Goal: Check status: Check status

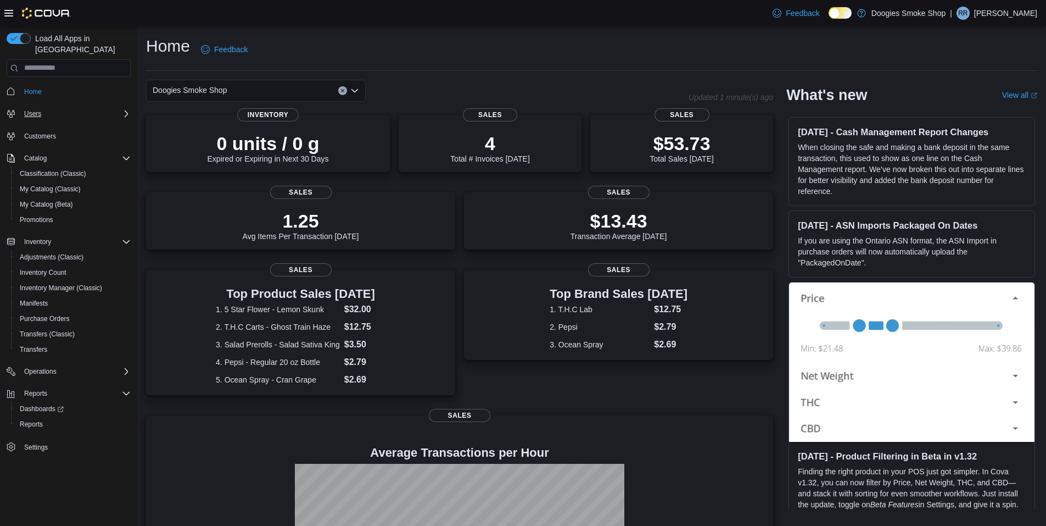
click at [72, 107] on div "Users" at bounding box center [75, 113] width 111 height 13
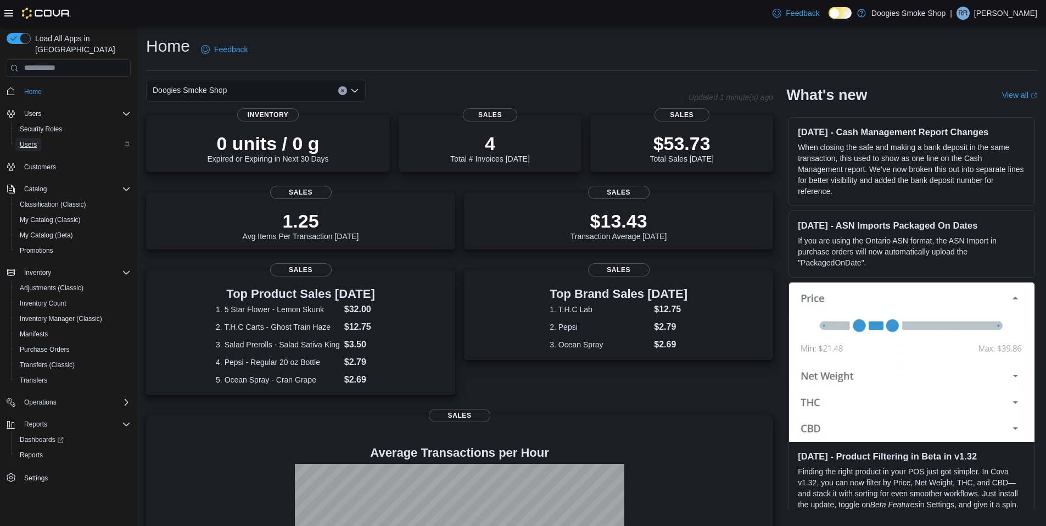
click at [39, 138] on link "Users" at bounding box center [28, 144] width 26 height 13
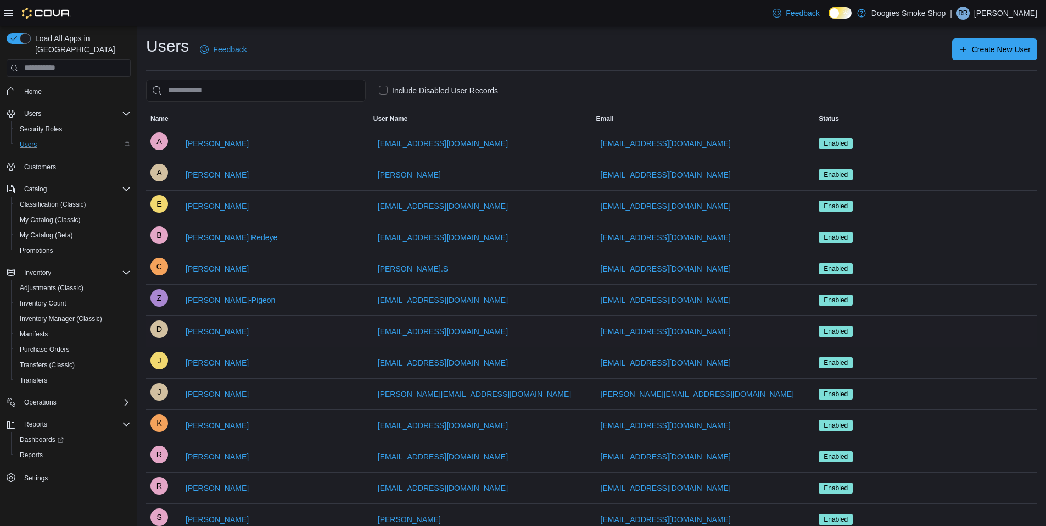
drag, startPoint x: 457, startPoint y: 204, endPoint x: 724, endPoint y: 316, distance: 288.9
click at [739, 326] on div "doogie44@aol.com" at bounding box center [703, 331] width 223 height 31
drag, startPoint x: 500, startPoint y: 203, endPoint x: 371, endPoint y: 205, distance: 129.1
click at [371, 205] on div "Ballarderika355@gmail.com" at bounding box center [480, 206] width 223 height 31
copy span "Ballarderika355@gmail.com"
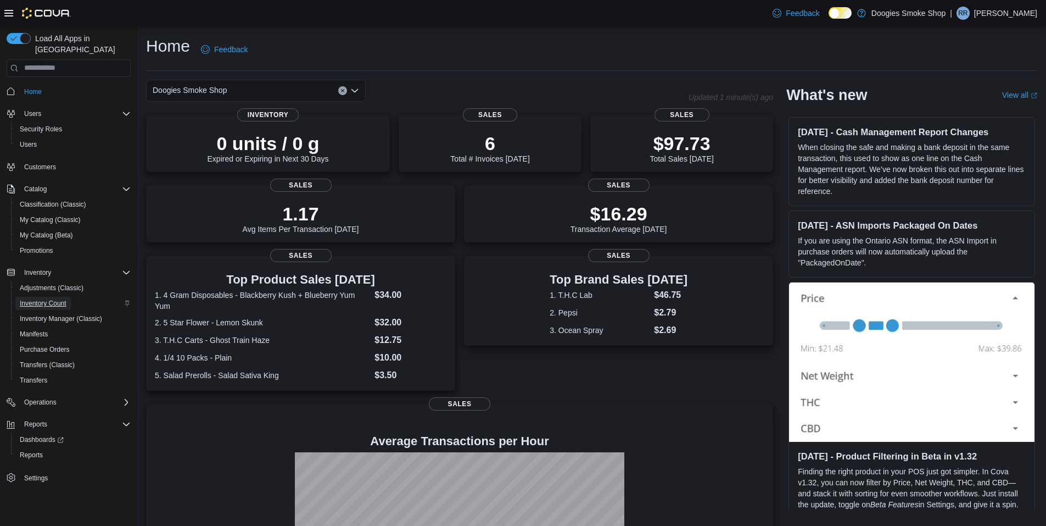
click at [64, 299] on span "Inventory Count" at bounding box center [43, 303] width 47 height 9
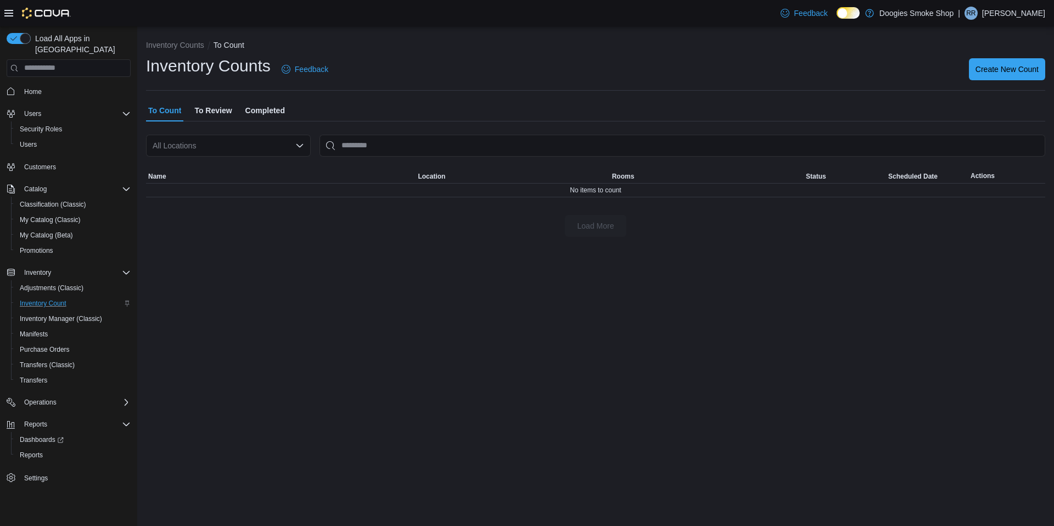
click at [219, 108] on span "To Review" at bounding box center [212, 110] width 37 height 22
click at [259, 107] on span "Completed" at bounding box center [265, 110] width 40 height 22
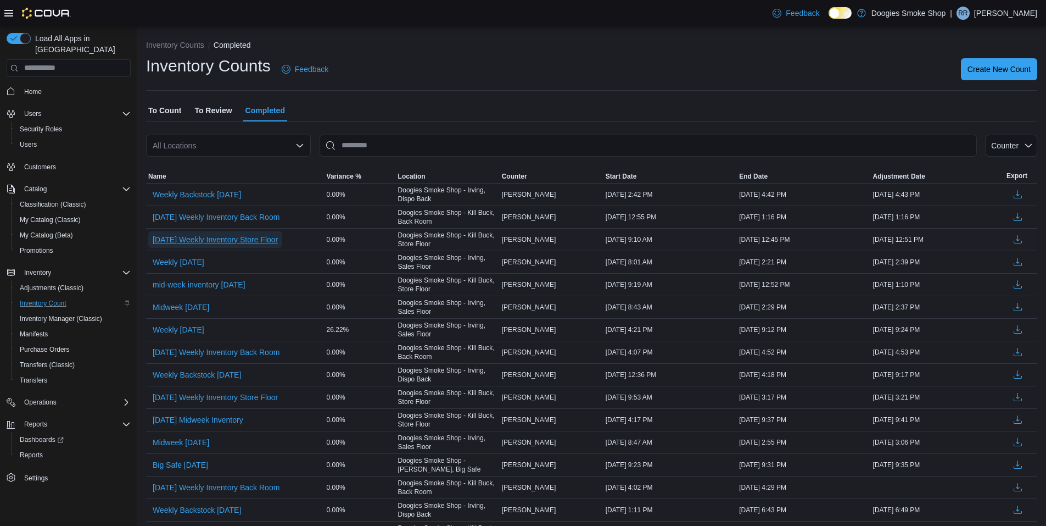
click at [276, 242] on span "[DATE] Weekly Inventory Store Floor" at bounding box center [215, 239] width 125 height 11
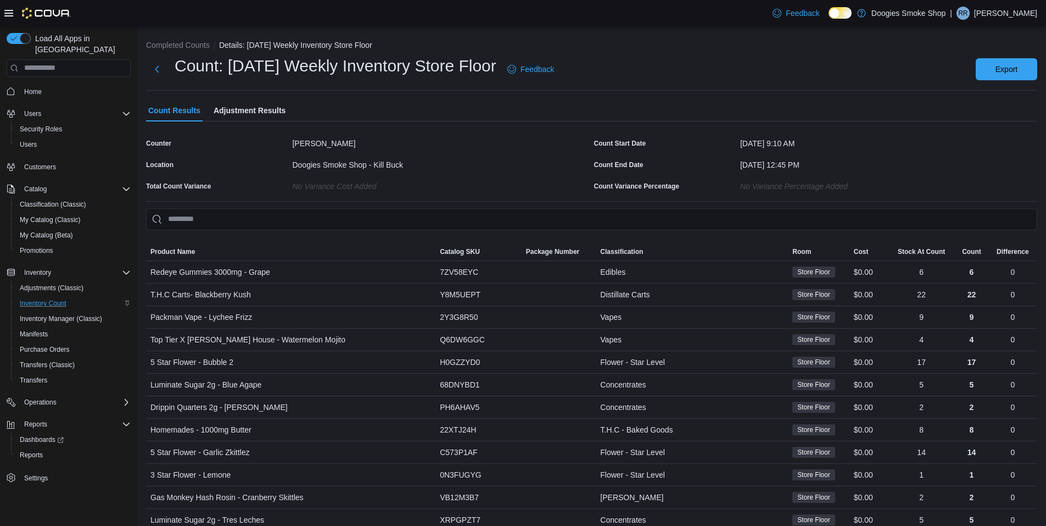
click at [249, 109] on span "Adjustment Results" at bounding box center [250, 110] width 72 height 22
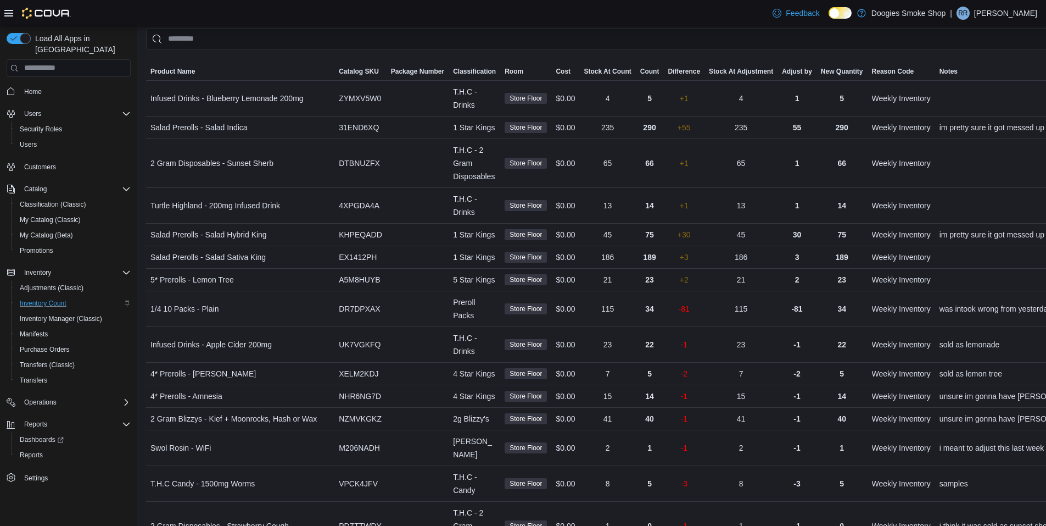
scroll to position [316, 0]
